Goal: Navigation & Orientation: Find specific page/section

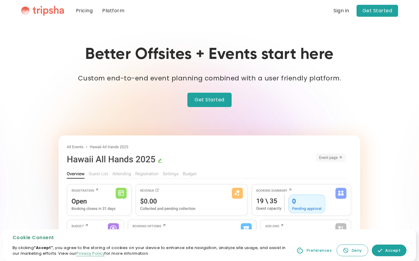
click at [89, 9] on link "Pricing" at bounding box center [84, 11] width 26 height 22
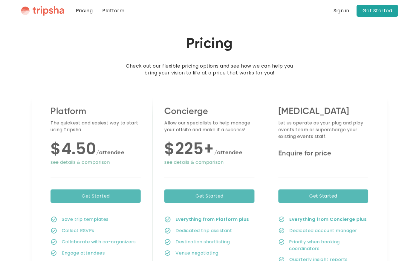
click at [115, 10] on link "Platform" at bounding box center [113, 11] width 32 height 22
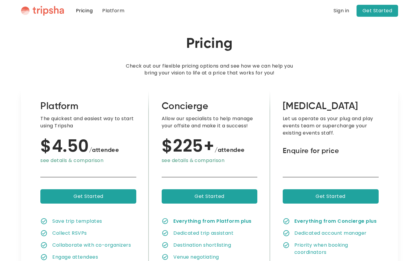
click at [115, 10] on link "Platform" at bounding box center [113, 11] width 32 height 22
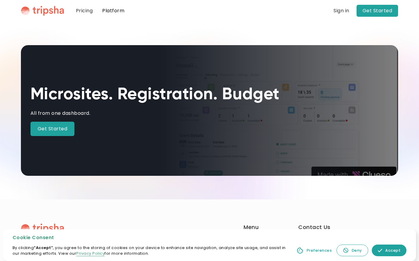
click at [57, 131] on link "Get Started" at bounding box center [52, 129] width 44 height 14
